Goal: Task Accomplishment & Management: Use online tool/utility

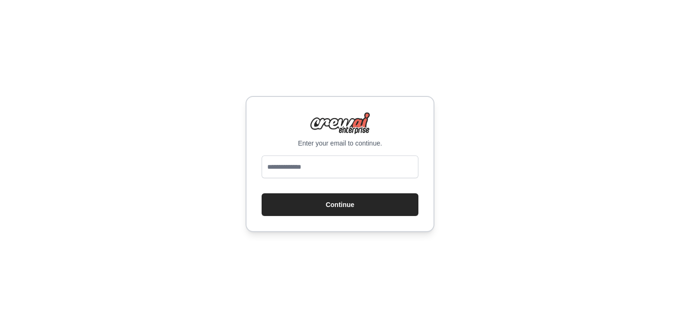
click at [301, 166] on input "email" at bounding box center [340, 166] width 157 height 23
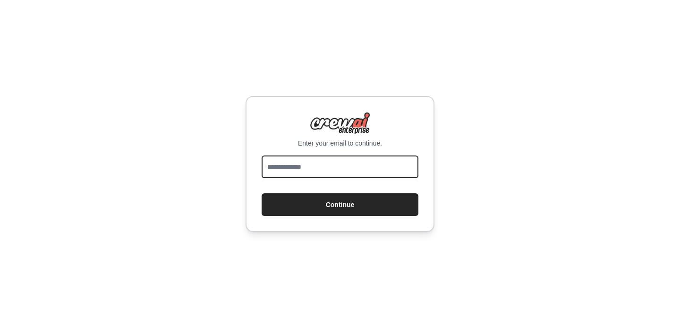
type input "**********"
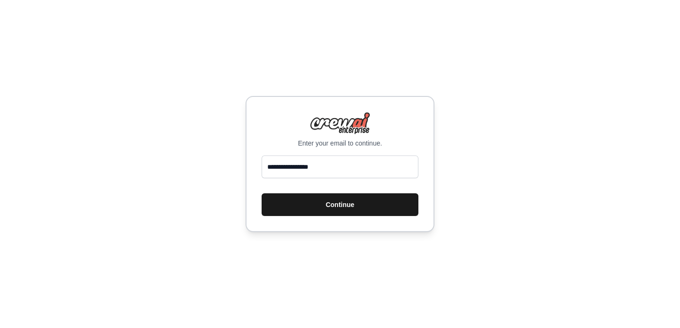
click at [335, 201] on button "Continue" at bounding box center [340, 204] width 157 height 23
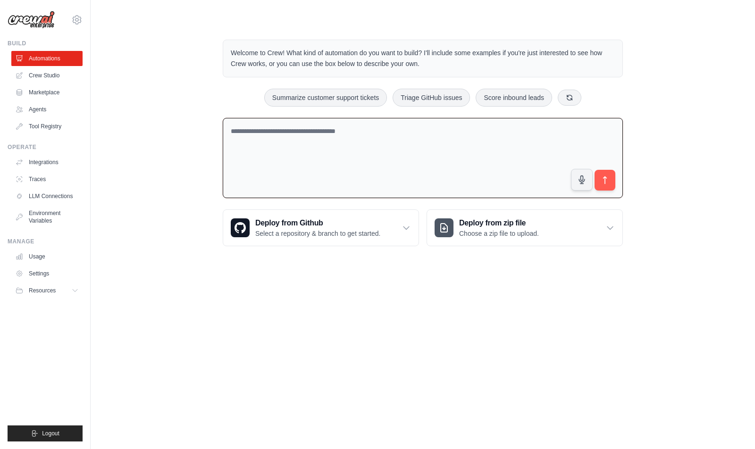
click at [318, 151] on textarea at bounding box center [423, 158] width 400 height 81
click at [46, 75] on link "Crew Studio" at bounding box center [47, 75] width 71 height 15
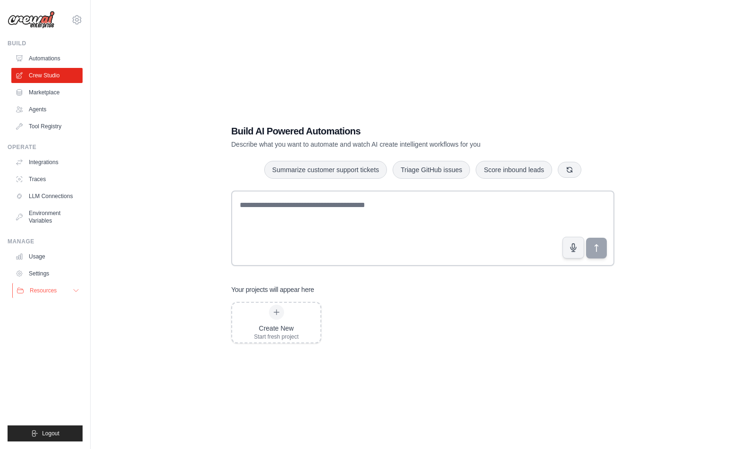
click at [53, 292] on span "Resources" at bounding box center [43, 291] width 27 height 8
click at [50, 353] on span "Video Tutorials" at bounding box center [52, 352] width 37 height 8
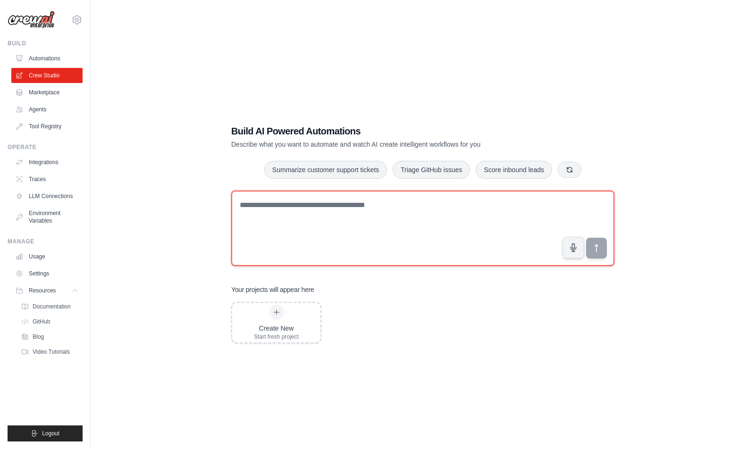
click at [392, 212] on textarea at bounding box center [422, 229] width 383 height 76
click at [300, 217] on textarea at bounding box center [422, 229] width 383 height 76
paste textarea "**********"
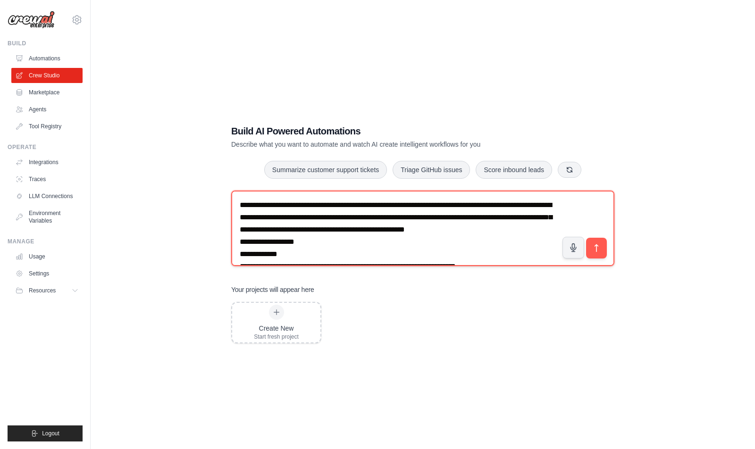
scroll to position [101, 0]
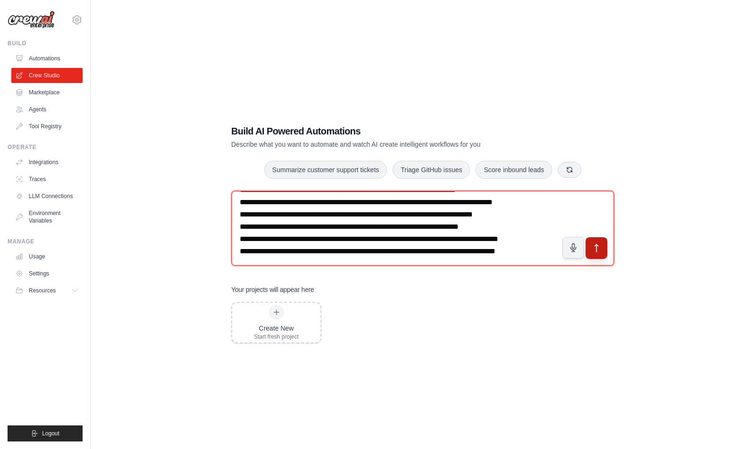
type textarea "**********"
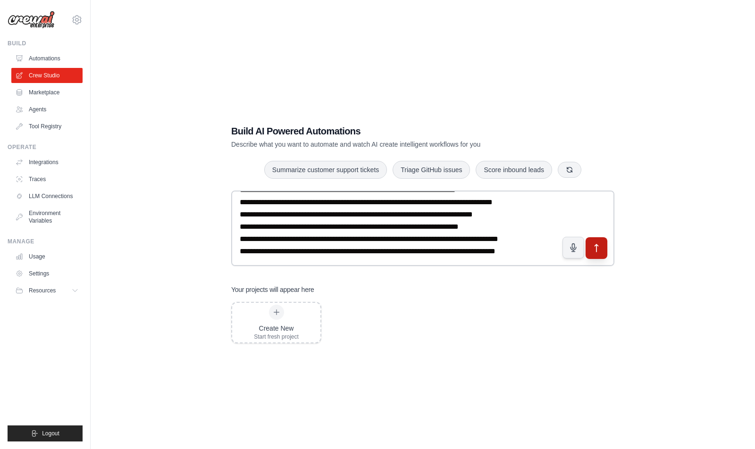
click at [600, 247] on icon "submit" at bounding box center [597, 249] width 10 height 10
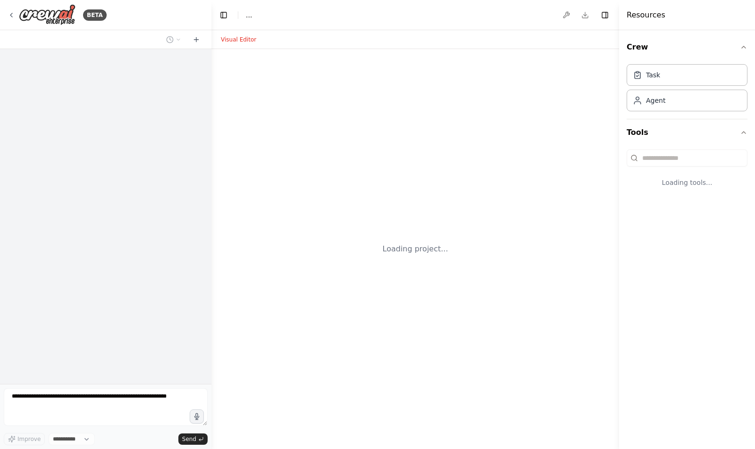
select select "****"
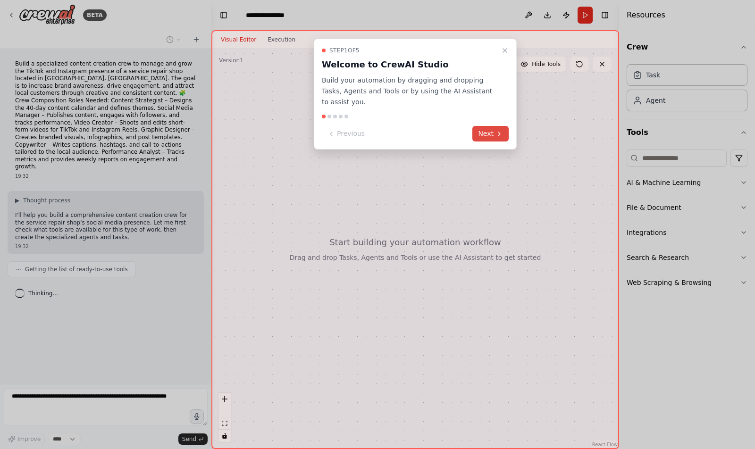
click at [494, 134] on button "Next" at bounding box center [491, 134] width 36 height 16
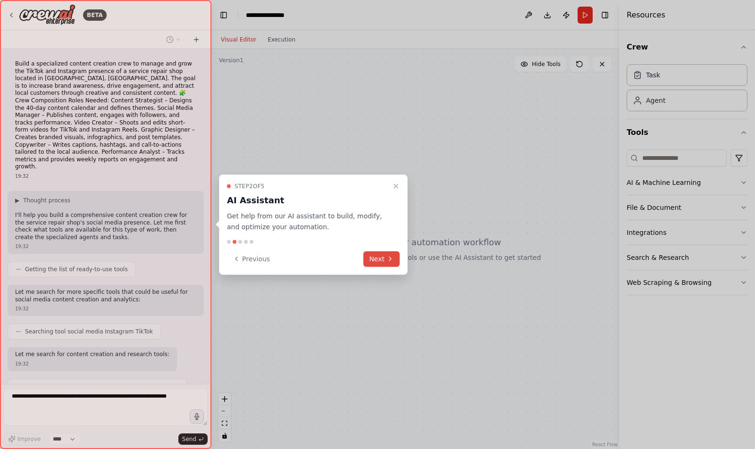
scroll to position [22, 0]
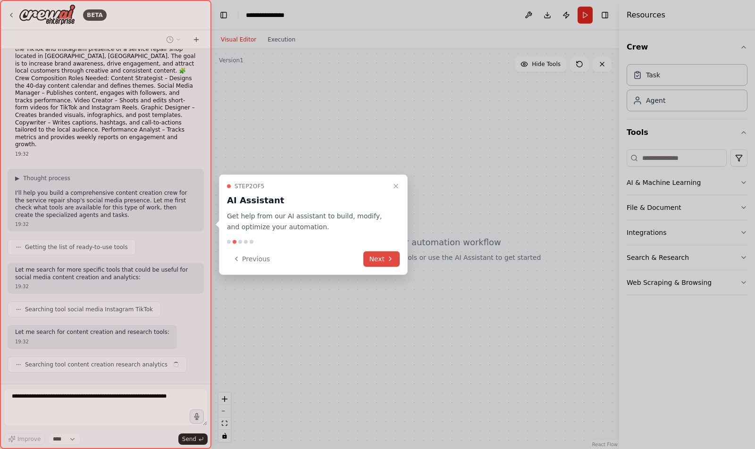
click at [382, 259] on button "Next" at bounding box center [382, 259] width 36 height 16
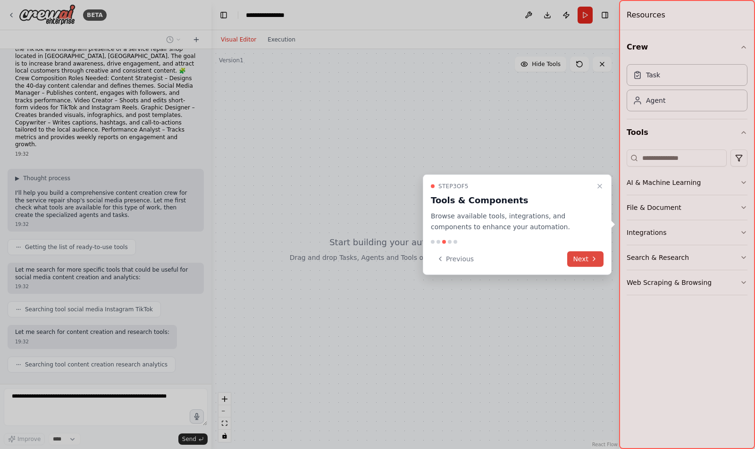
click at [585, 262] on button "Next" at bounding box center [585, 259] width 36 height 16
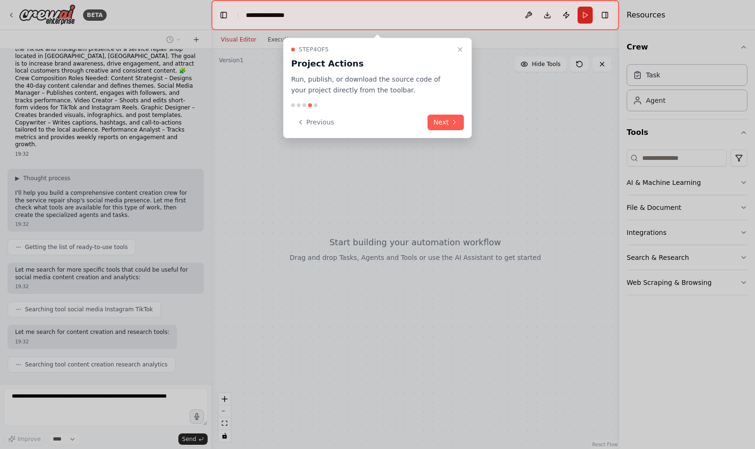
scroll to position [46, 0]
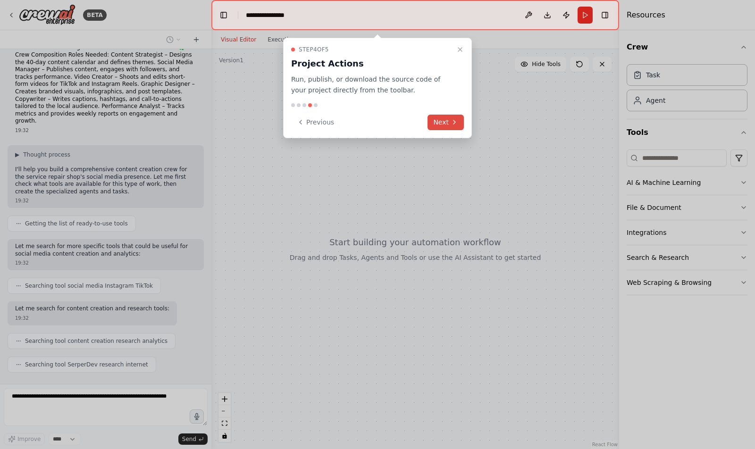
click at [445, 115] on button "Next" at bounding box center [446, 123] width 36 height 16
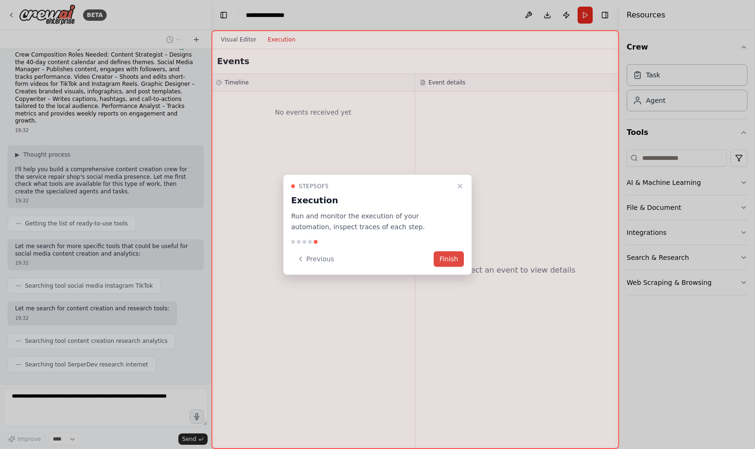
click at [449, 258] on button "Finish" at bounding box center [449, 259] width 30 height 16
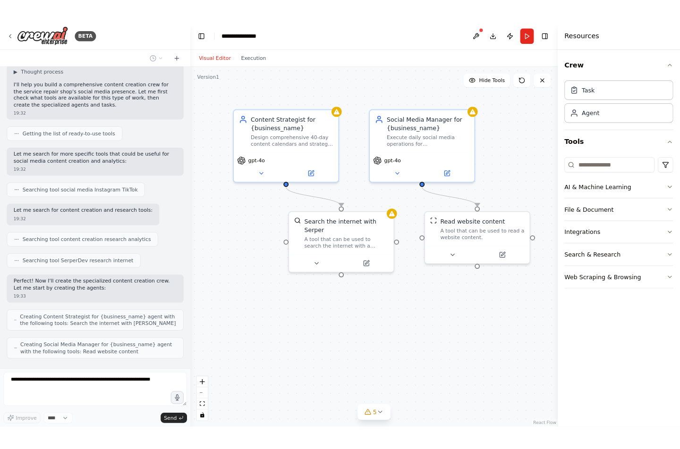
scroll to position [178, 0]
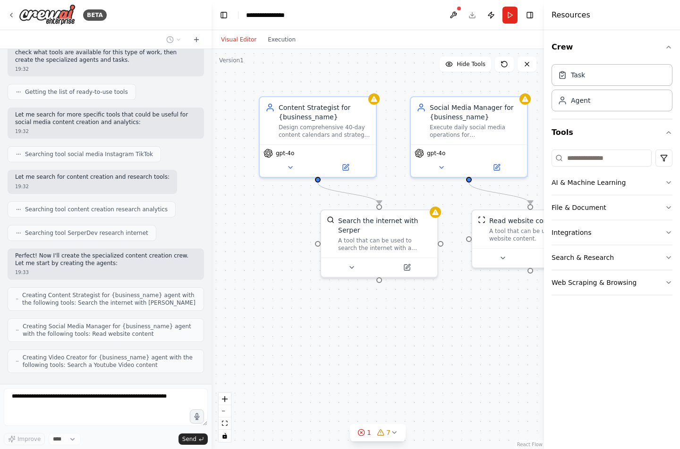
click at [2, 32] on button "Toggle Sidebar" at bounding box center [0, 224] width 8 height 449
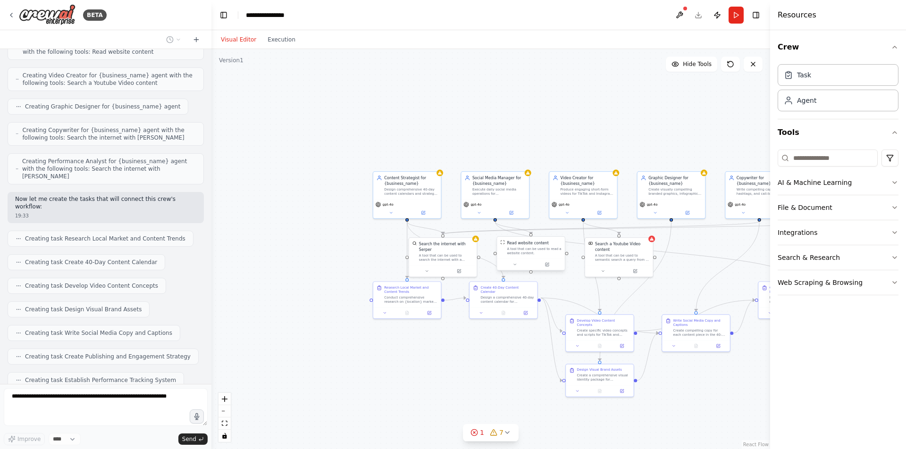
scroll to position [515, 0]
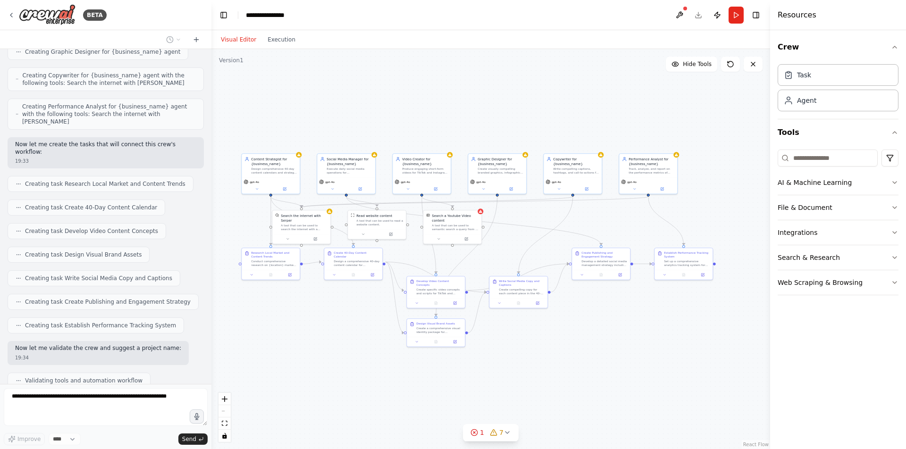
drag, startPoint x: 535, startPoint y: 358, endPoint x: 381, endPoint y: 328, distance: 157.3
click at [381, 328] on div ".deletable-edge-delete-btn { width: 20px; height: 20px; border: 0px solid #ffff…" at bounding box center [490, 249] width 559 height 400
drag, startPoint x: 381, startPoint y: 328, endPoint x: 391, endPoint y: 331, distance: 10.3
click at [391, 331] on div ".deletable-edge-delete-btn { width: 20px; height: 20px; border: 0px solid #ffff…" at bounding box center [490, 249] width 559 height 400
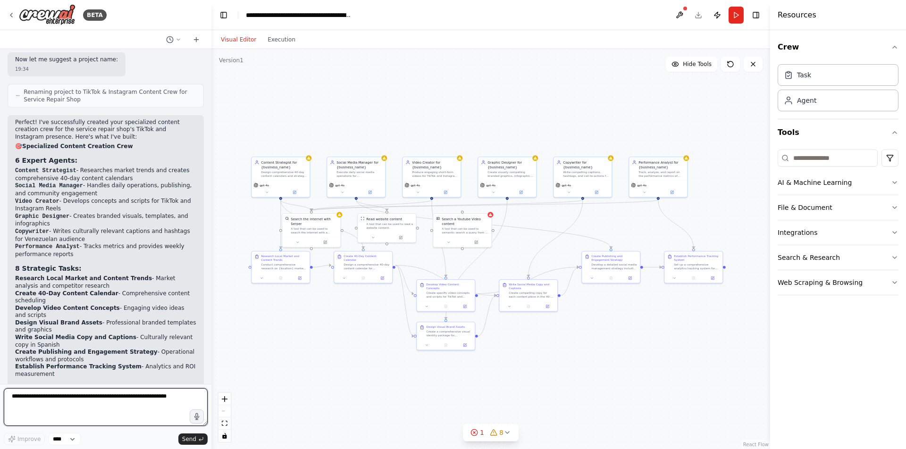
scroll to position [923, 0]
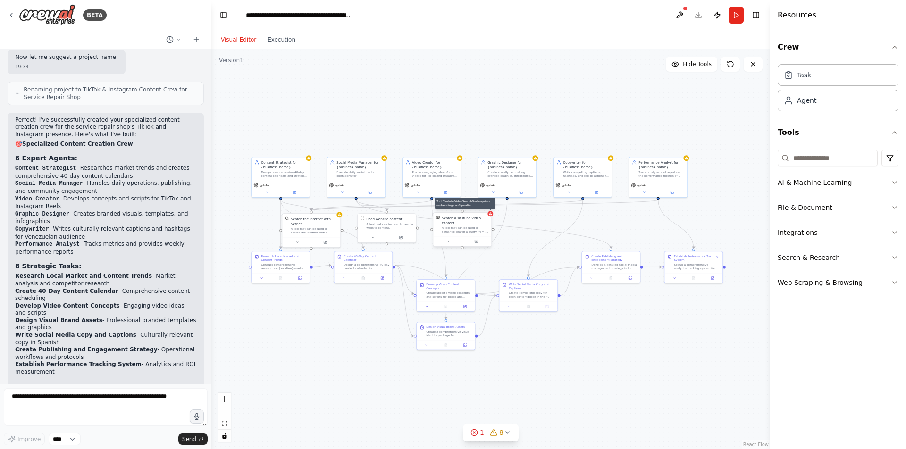
click at [490, 215] on icon at bounding box center [490, 213] width 3 height 3
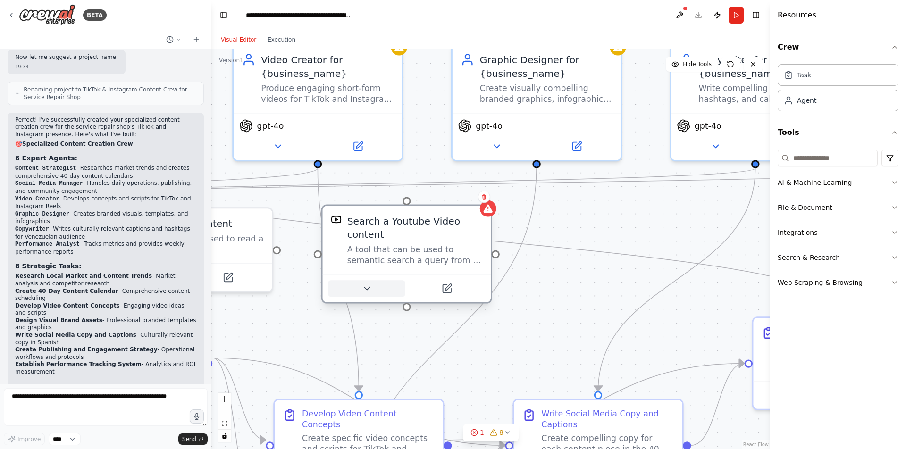
click at [365, 287] on icon at bounding box center [366, 288] width 11 height 11
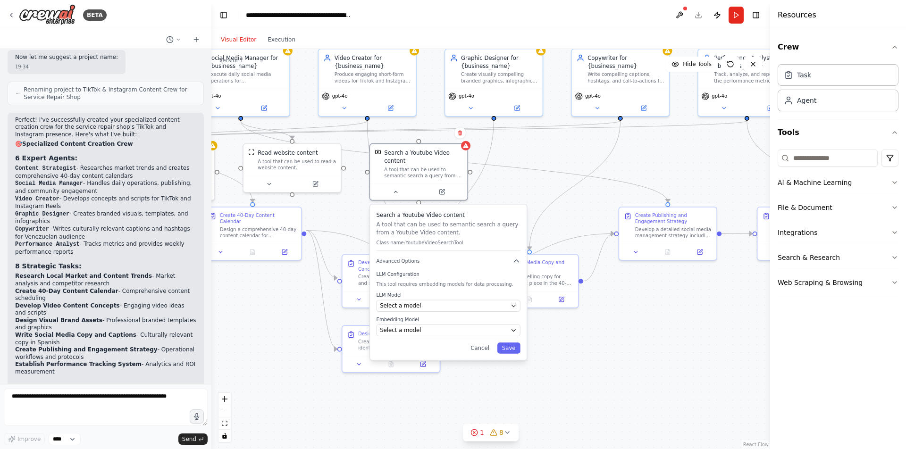
drag, startPoint x: 597, startPoint y: 400, endPoint x: 609, endPoint y: 300, distance: 100.9
click at [609, 300] on div ".deletable-edge-delete-btn { width: 20px; height: 20px; border: 0px solid #ffff…" at bounding box center [490, 249] width 559 height 400
click at [412, 330] on span "Select a model" at bounding box center [400, 328] width 41 height 8
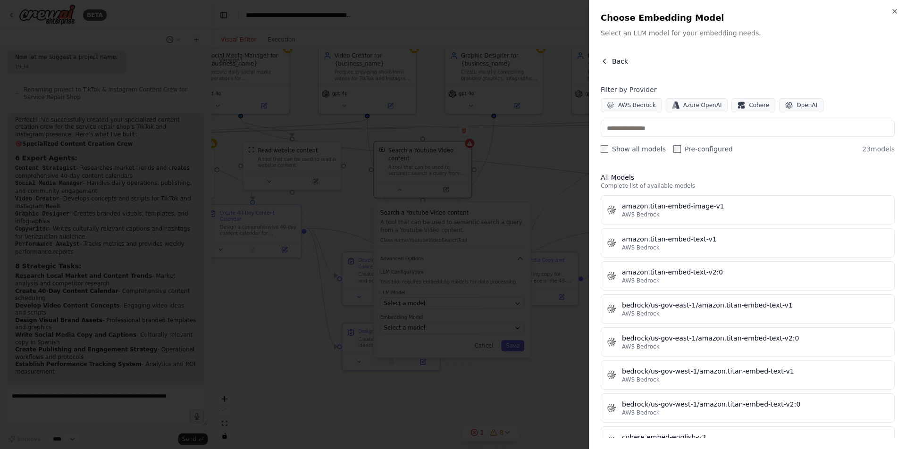
click at [609, 62] on button "Back" at bounding box center [614, 61] width 27 height 9
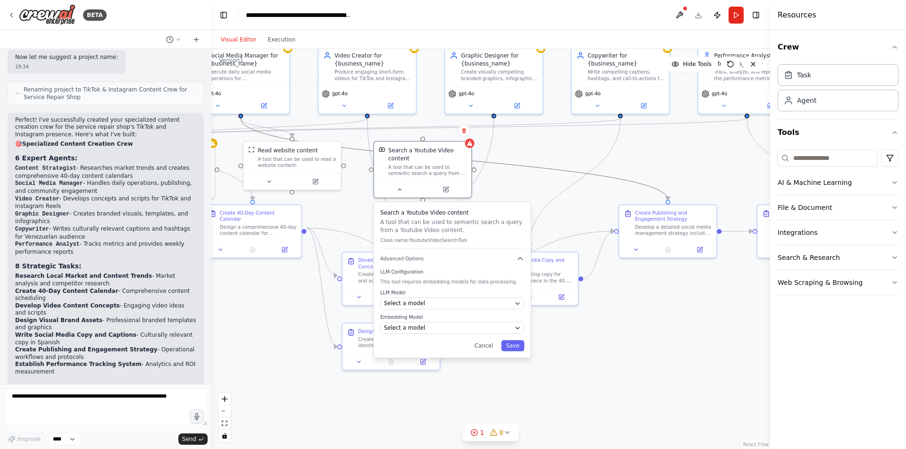
drag, startPoint x: 535, startPoint y: 169, endPoint x: 566, endPoint y: 208, distance: 49.7
click at [566, 208] on div ".deletable-edge-delete-btn { width: 20px; height: 20px; border: 0px solid #ffff…" at bounding box center [490, 249] width 559 height 400
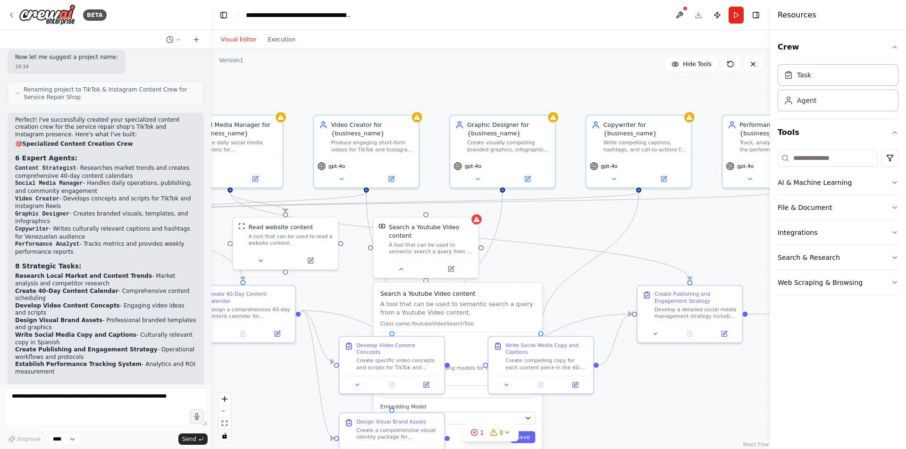
drag, startPoint x: 428, startPoint y: 89, endPoint x: 431, endPoint y: 161, distance: 72.8
click at [431, 161] on div ".deletable-edge-delete-btn { width: 20px; height: 20px; border: 0px solid #ffff…" at bounding box center [490, 249] width 559 height 400
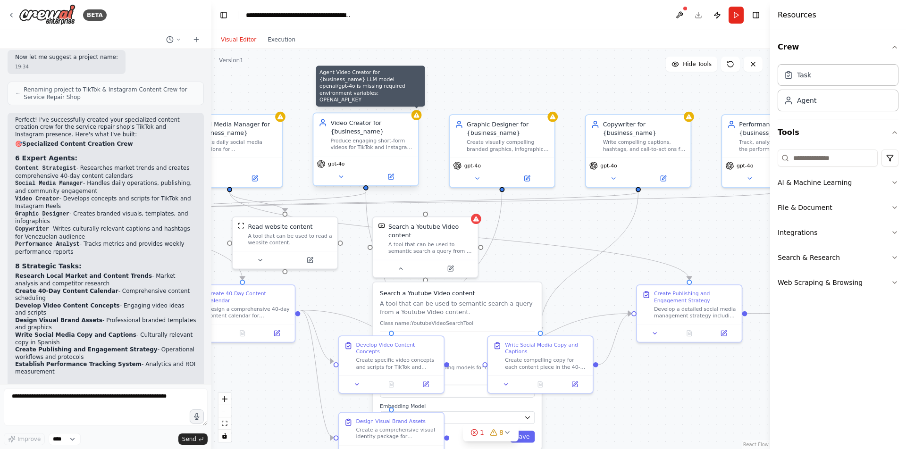
click at [417, 117] on icon at bounding box center [417, 115] width 6 height 5
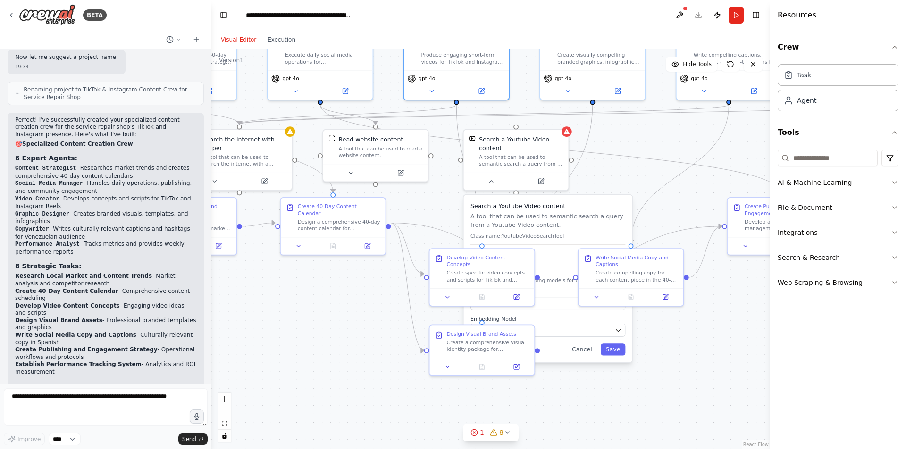
drag, startPoint x: 673, startPoint y: 249, endPoint x: 763, endPoint y: 161, distance: 125.9
click at [755, 161] on div ".deletable-edge-delete-btn { width: 20px; height: 20px; border: 0px solid #ffff…" at bounding box center [490, 249] width 559 height 400
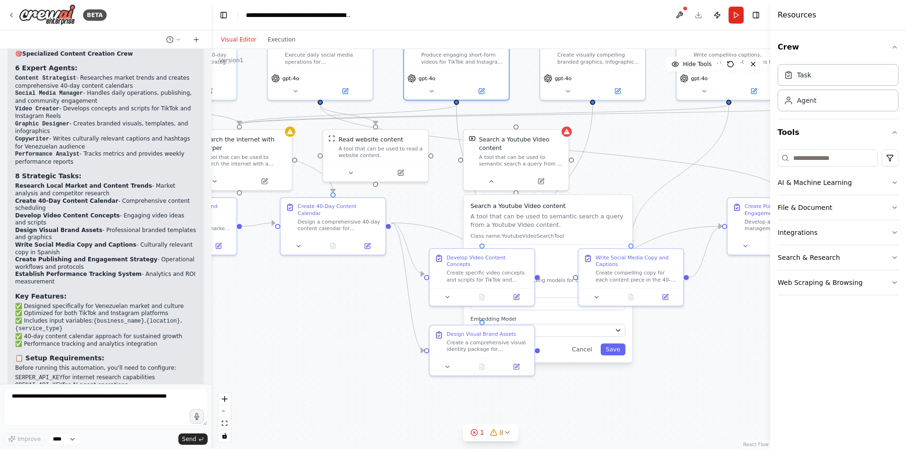
scroll to position [1013, 0]
click at [300, 326] on div ".deletable-edge-delete-btn { width: 20px; height: 20px; border: 0px solid #ffff…" at bounding box center [490, 249] width 559 height 400
click at [755, 76] on div "Task" at bounding box center [838, 75] width 121 height 22
click at [755, 72] on div "Task" at bounding box center [797, 74] width 27 height 9
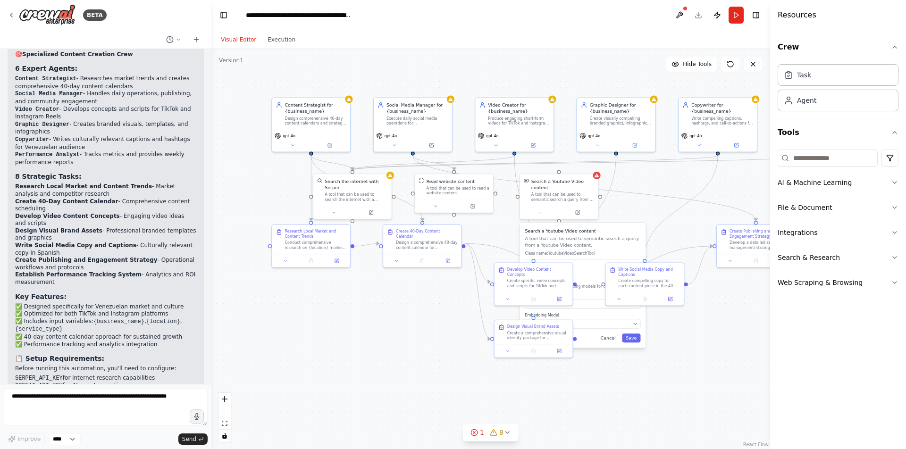
drag, startPoint x: 356, startPoint y: 327, endPoint x: 440, endPoint y: 321, distance: 83.8
click at [440, 321] on div ".deletable-edge-delete-btn { width: 20px; height: 20px; border: 0px solid #ffff…" at bounding box center [490, 249] width 559 height 400
drag, startPoint x: 330, startPoint y: 247, endPoint x: 272, endPoint y: 275, distance: 64.4
click at [272, 275] on div "Research Local Market and Content Trends Conduct comprehensive research on {loc…" at bounding box center [267, 263] width 78 height 29
drag, startPoint x: 417, startPoint y: 241, endPoint x: 374, endPoint y: 296, distance: 69.7
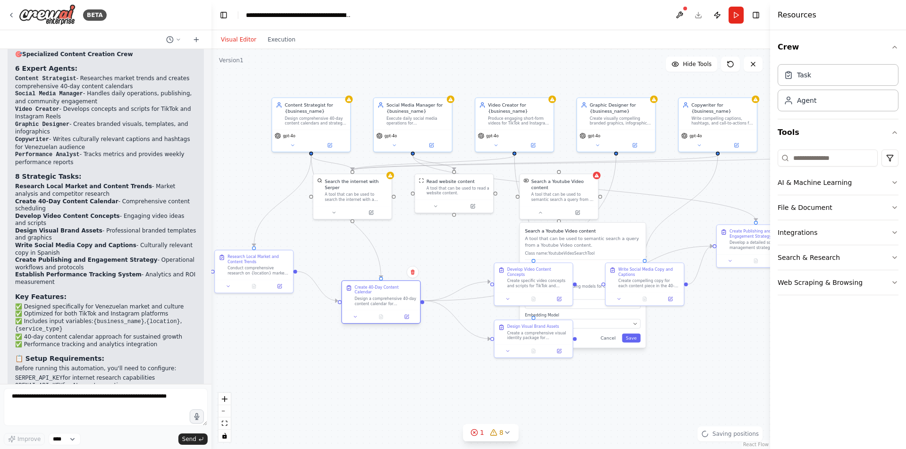
click at [374, 296] on div "Design a comprehensive 40-day content calendar for {business_name}'s TikTok and…" at bounding box center [386, 301] width 62 height 10
drag, startPoint x: 558, startPoint y: 330, endPoint x: 442, endPoint y: 389, distance: 130.3
click at [440, 390] on div "Design Visual Brand Assets Create a comprehensive visual identity package for {…" at bounding box center [418, 395] width 62 height 17
drag, startPoint x: 545, startPoint y: 276, endPoint x: 474, endPoint y: 257, distance: 73.6
click at [474, 258] on div "Create specific video concepts and scripts for TikTok and Instagram Reels based…" at bounding box center [469, 263] width 62 height 10
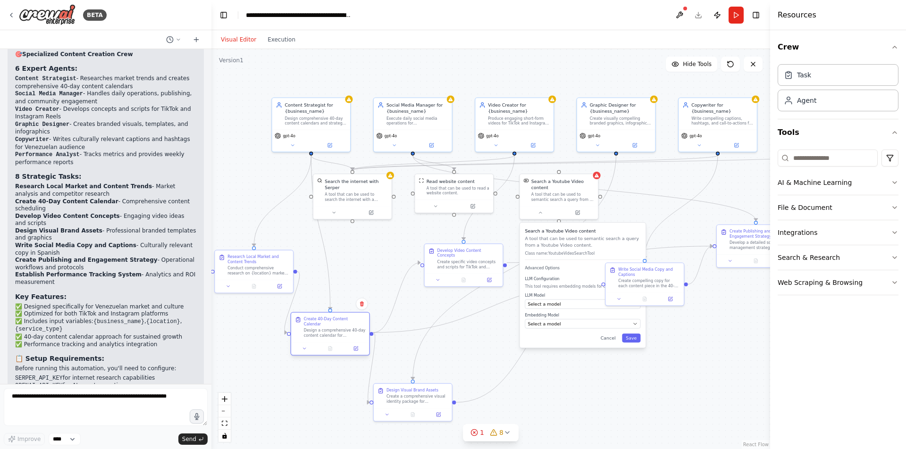
drag, startPoint x: 398, startPoint y: 291, endPoint x: 348, endPoint y: 323, distance: 59.7
click at [348, 323] on div "Create 40-Day Content Calendar Design a comprehensive 40-day content calendar f…" at bounding box center [335, 328] width 62 height 22
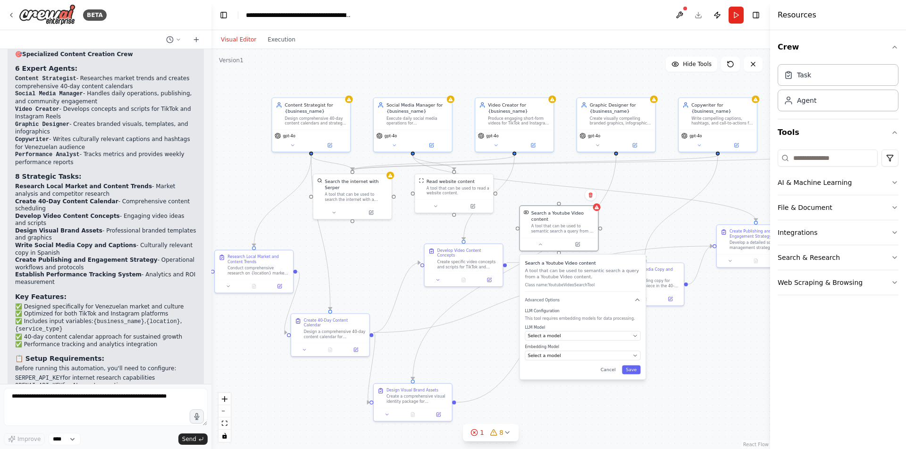
drag, startPoint x: 577, startPoint y: 345, endPoint x: 578, endPoint y: 375, distance: 30.2
click at [578, 375] on div "Search a Youtube Video content A tool that can be used to semantic search a que…" at bounding box center [583, 317] width 126 height 125
click at [563, 337] on div "Select a model" at bounding box center [579, 336] width 102 height 6
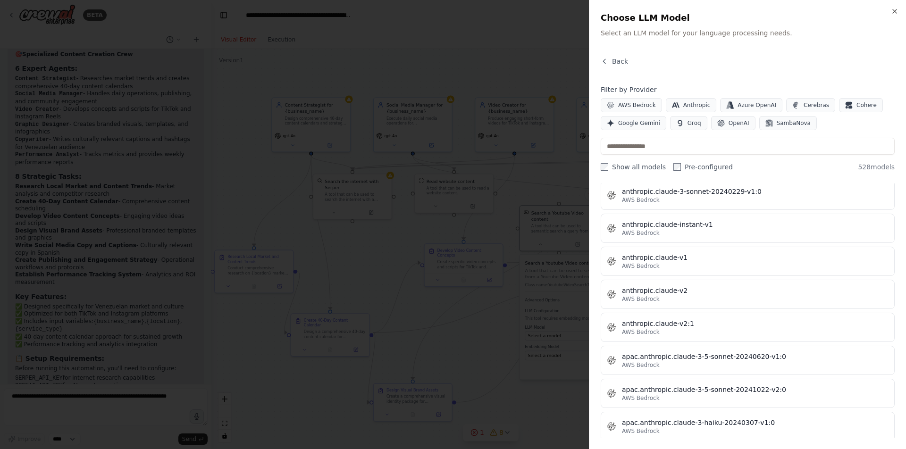
scroll to position [939, 0]
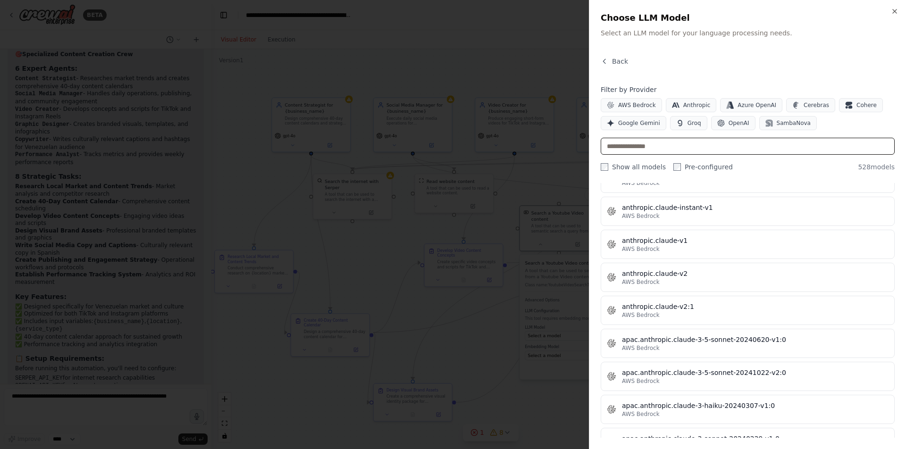
click at [680, 147] on input "text" at bounding box center [748, 146] width 294 height 17
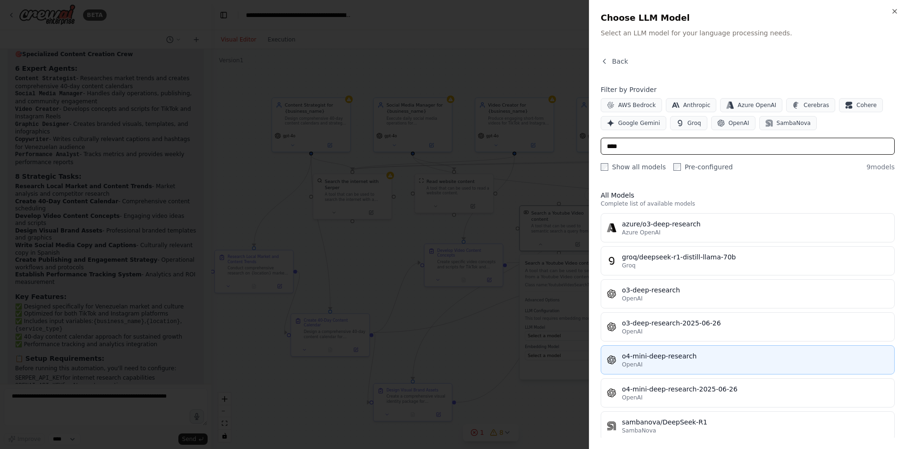
scroll to position [0, 0]
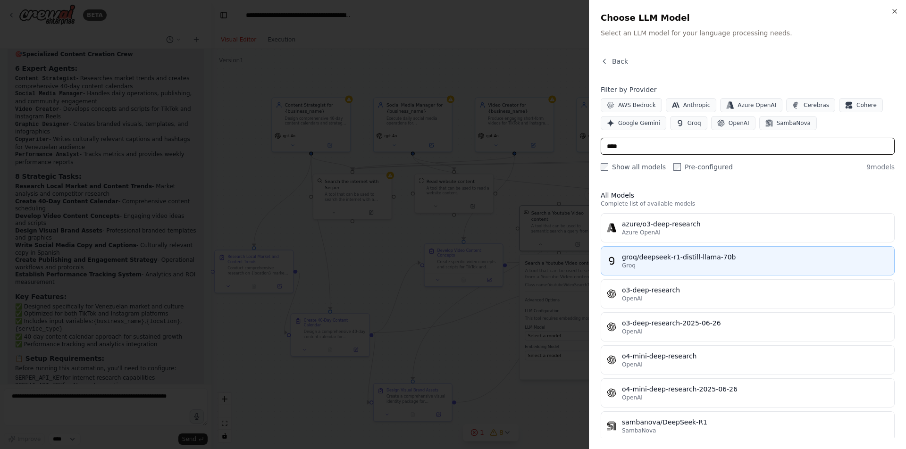
type input "****"
click at [683, 262] on div "Groq" at bounding box center [755, 266] width 267 height 8
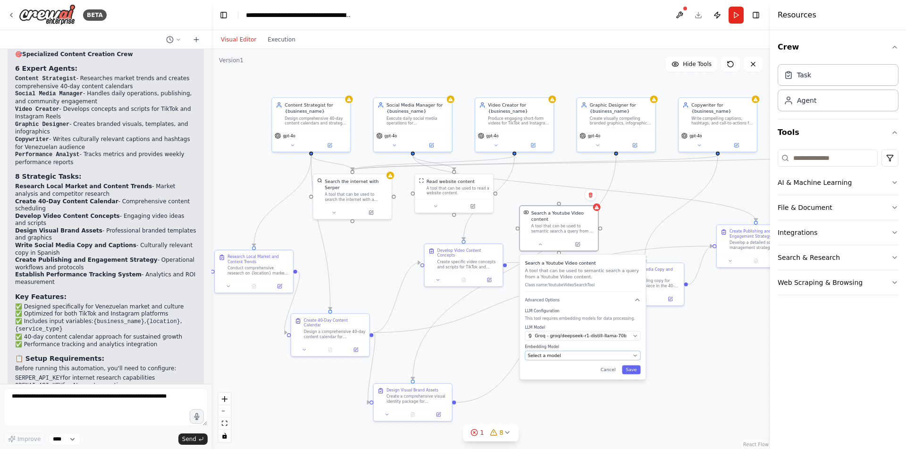
click at [560, 355] on div "Select a model" at bounding box center [579, 356] width 102 height 6
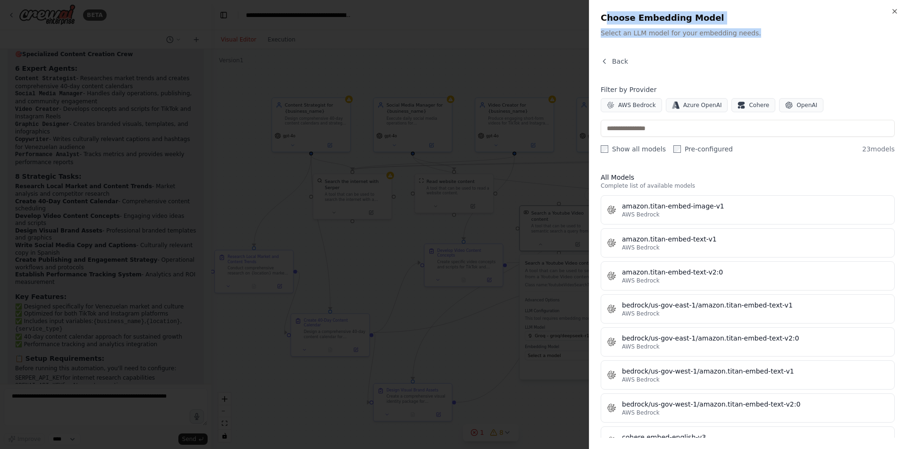
drag, startPoint x: 751, startPoint y: 34, endPoint x: 609, endPoint y: 18, distance: 143.5
click at [609, 18] on div "Choose Embedding Model Select an LLM model for your embedding needs." at bounding box center [748, 24] width 294 height 26
click at [609, 18] on h2 "Choose Embedding Model" at bounding box center [748, 17] width 294 height 13
drag, startPoint x: 603, startPoint y: 18, endPoint x: 715, endPoint y: 18, distance: 112.4
click at [715, 18] on h2 "Choose Embedding Model" at bounding box center [748, 17] width 294 height 13
